Goal: Task Accomplishment & Management: Use online tool/utility

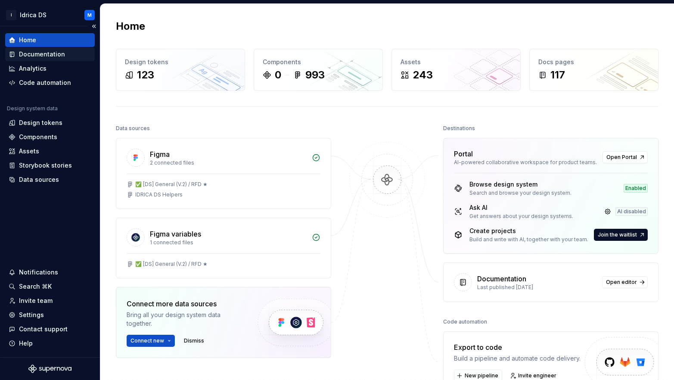
click at [51, 50] on div "Documentation" at bounding box center [50, 54] width 90 height 14
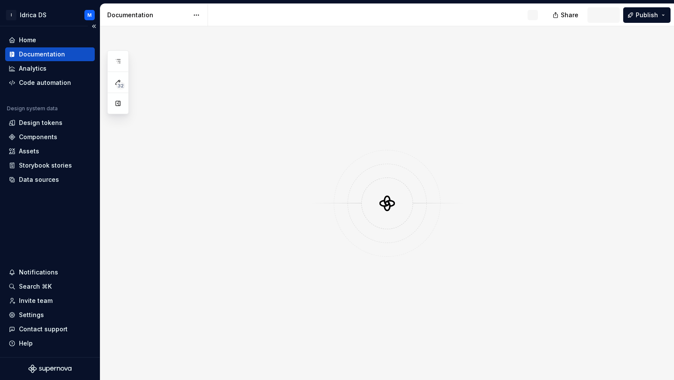
click at [51, 53] on div "Documentation" at bounding box center [42, 54] width 46 height 9
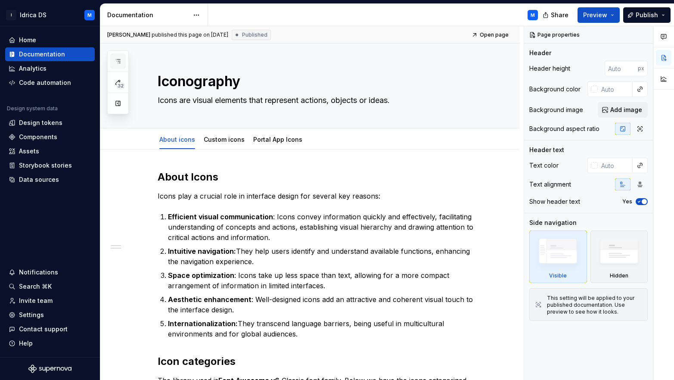
click at [116, 64] on icon "button" at bounding box center [118, 61] width 7 height 7
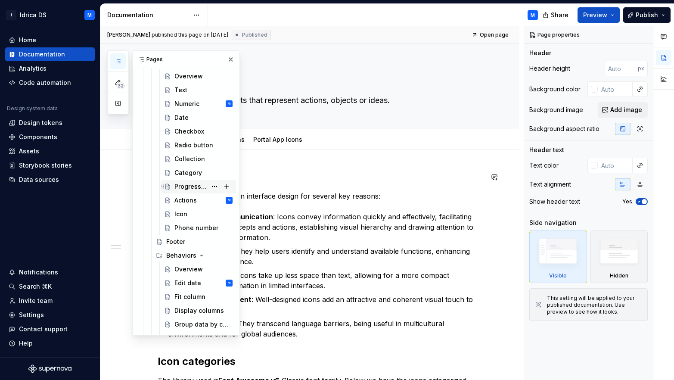
scroll to position [1485, 0]
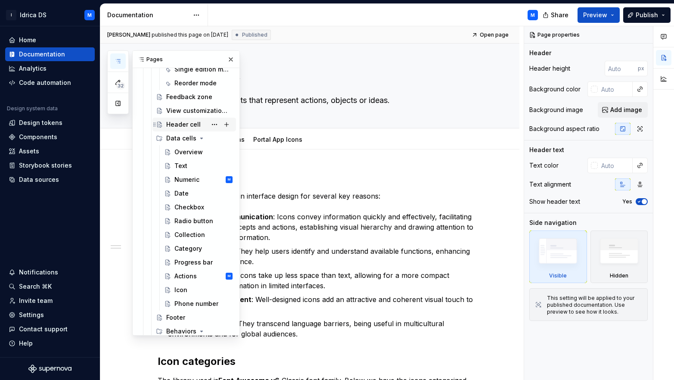
click at [183, 127] on div "Header cell" at bounding box center [183, 124] width 34 height 9
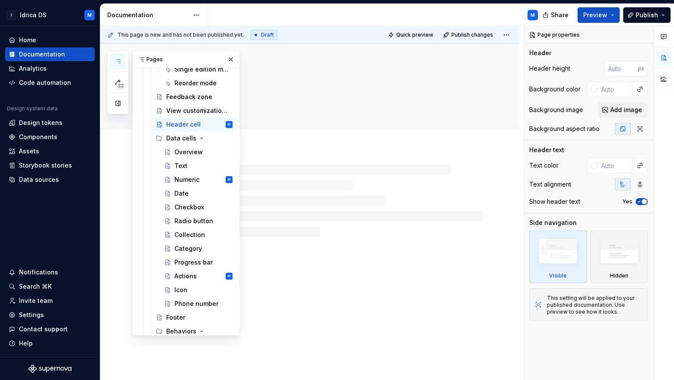
click at [121, 59] on icon "button" at bounding box center [118, 61] width 7 height 7
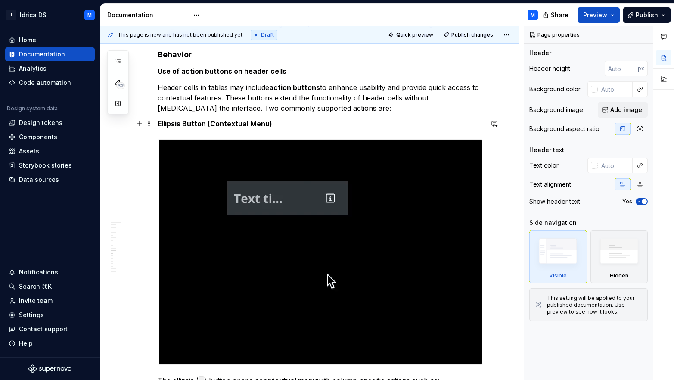
scroll to position [1843, 0]
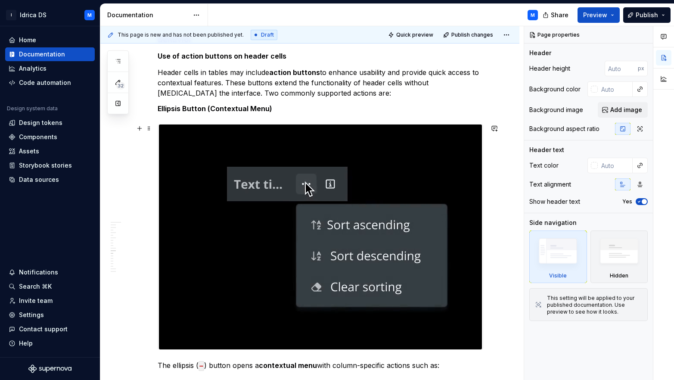
click at [342, 182] on img at bounding box center [320, 236] width 323 height 225
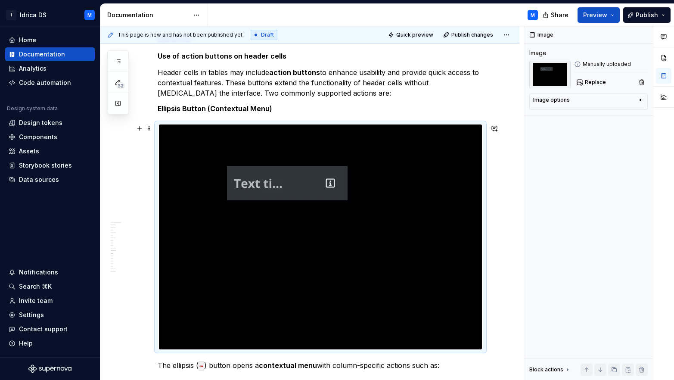
click at [339, 190] on img at bounding box center [320, 236] width 323 height 225
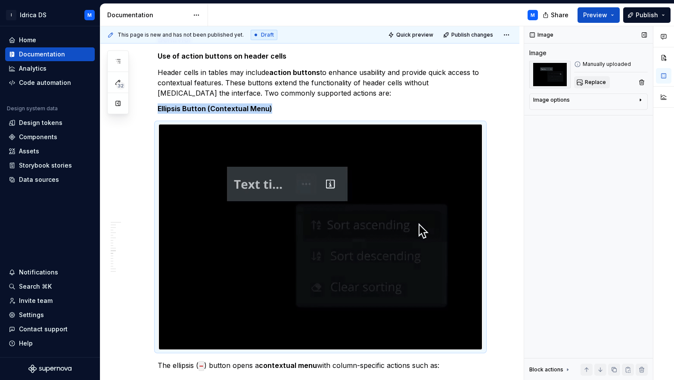
click at [597, 87] on button "Replace" at bounding box center [592, 82] width 36 height 12
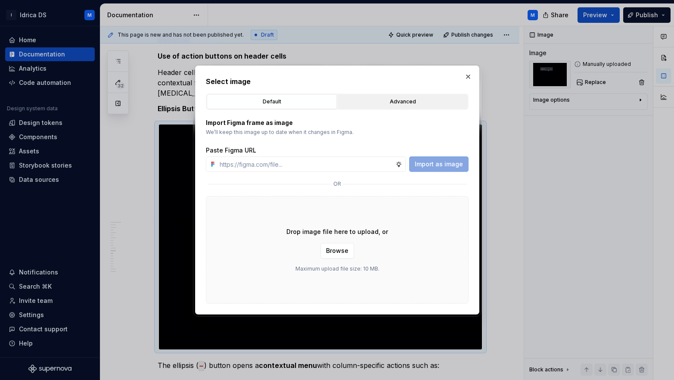
click at [395, 99] on div "Advanced" at bounding box center [403, 101] width 124 height 9
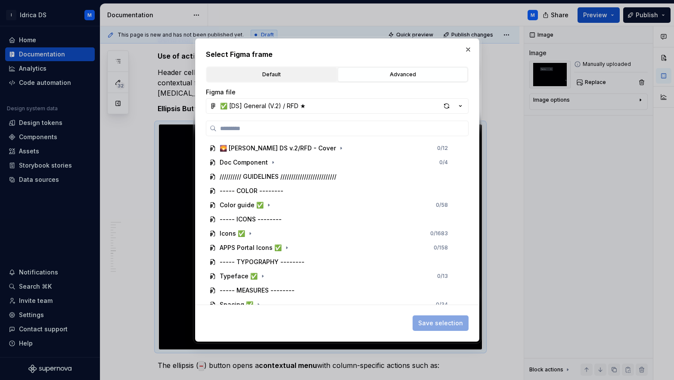
click at [273, 67] on button "Default" at bounding box center [272, 74] width 130 height 15
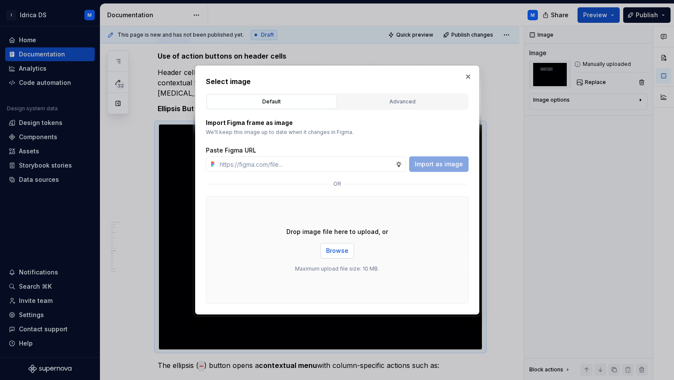
click at [334, 250] on span "Browse" at bounding box center [337, 250] width 22 height 9
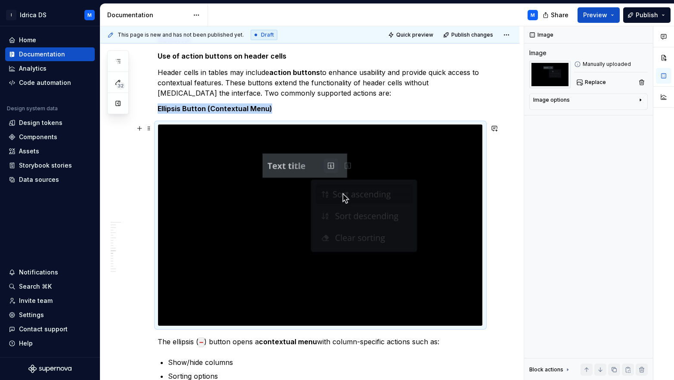
drag, startPoint x: 449, startPoint y: 166, endPoint x: 512, endPoint y: 121, distance: 77.8
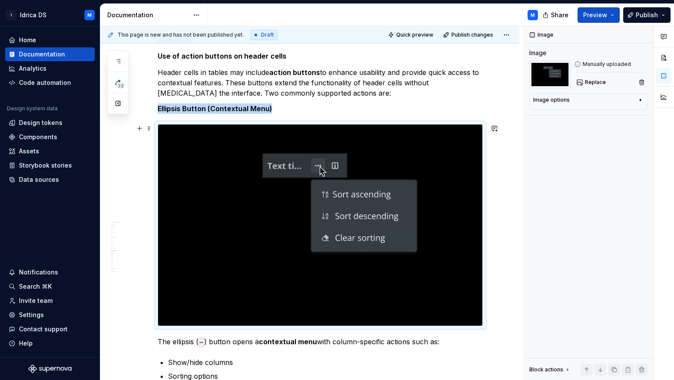
click at [448, 166] on img at bounding box center [320, 224] width 325 height 201
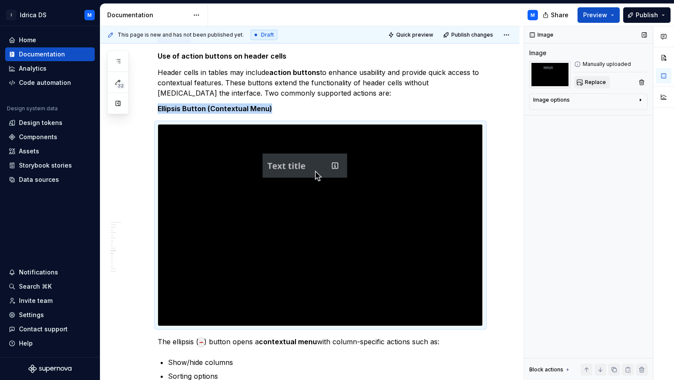
click at [587, 87] on button "Replace" at bounding box center [592, 82] width 36 height 12
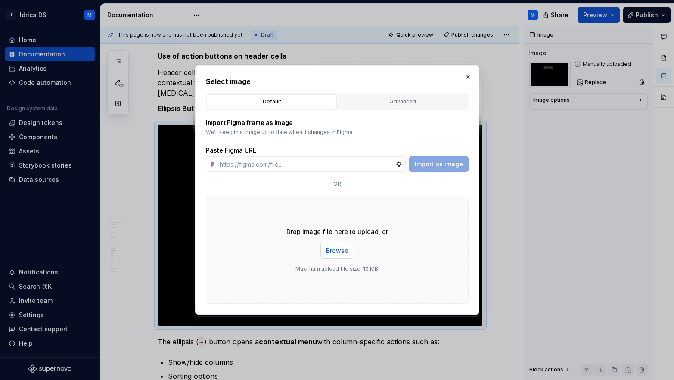
click at [343, 245] on button "Browse" at bounding box center [337, 251] width 34 height 16
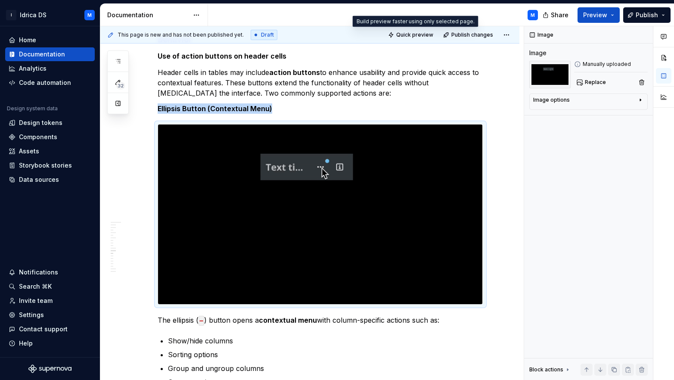
click at [407, 34] on span "Quick preview" at bounding box center [414, 34] width 37 height 7
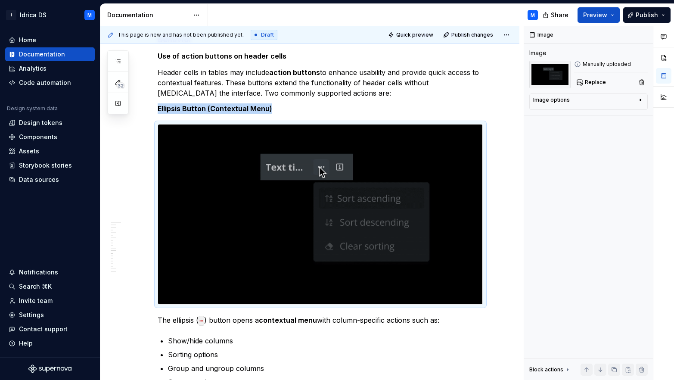
type textarea "*"
